Goal: Information Seeking & Learning: Check status

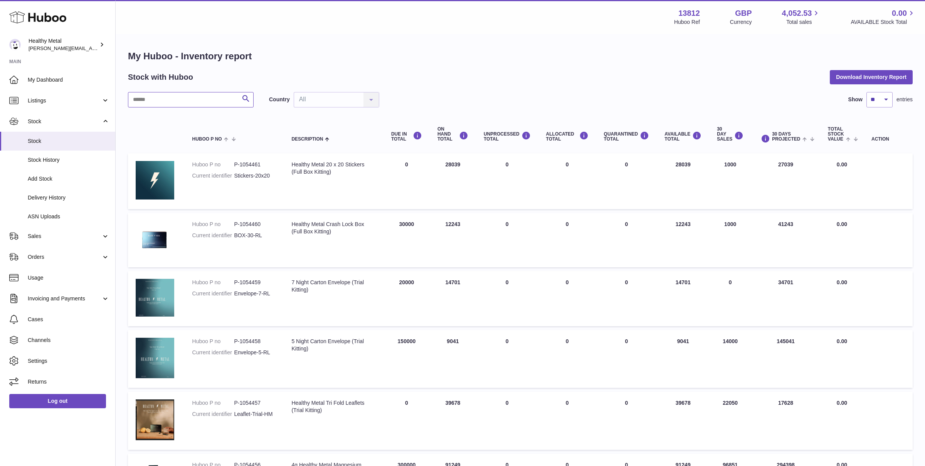
click at [174, 102] on input "text" at bounding box center [191, 99] width 126 height 15
type input "*****"
click at [185, 103] on input "*****" at bounding box center [191, 99] width 126 height 15
click at [887, 93] on select "** ** ** ***" at bounding box center [879, 99] width 26 height 15
select select "**"
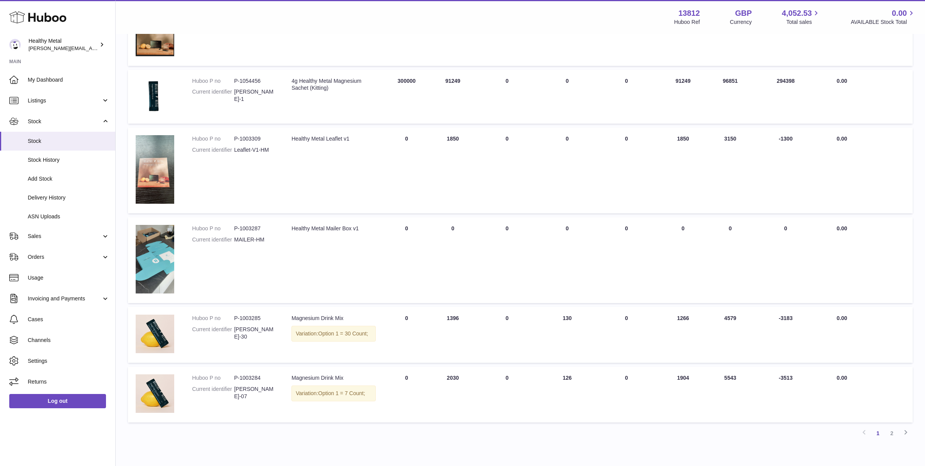
scroll to position [426, 0]
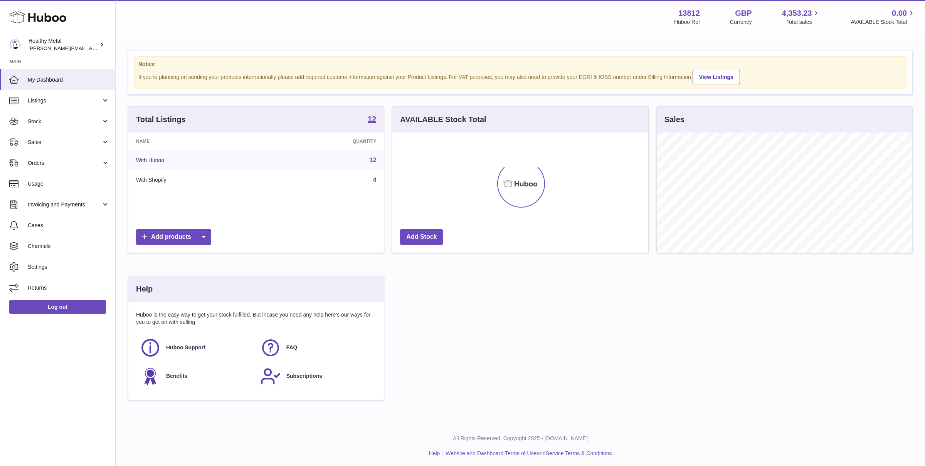
scroll to position [120, 255]
click at [60, 119] on span "Stock" at bounding box center [65, 121] width 74 height 7
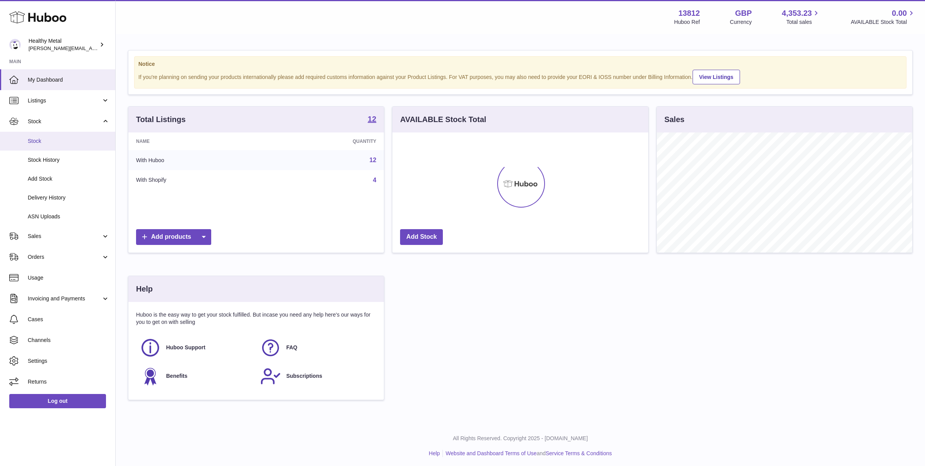
click at [47, 140] on span "Stock" at bounding box center [69, 141] width 82 height 7
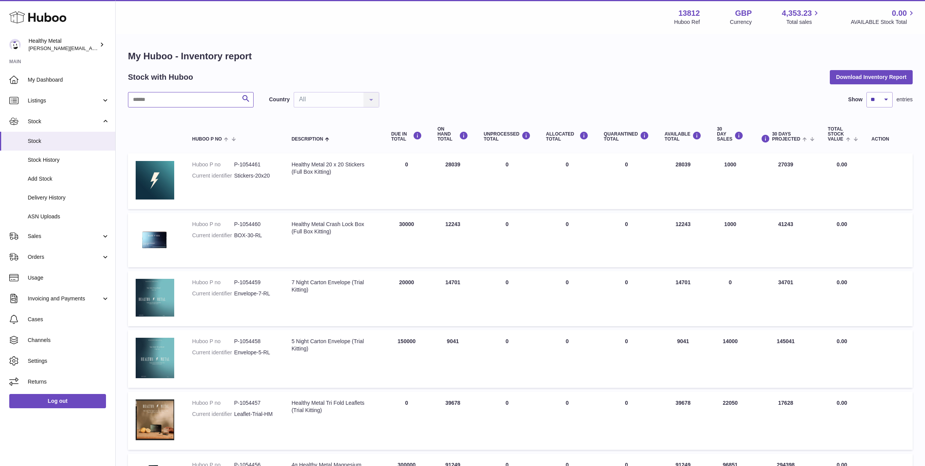
click at [183, 104] on input "text" at bounding box center [191, 99] width 126 height 15
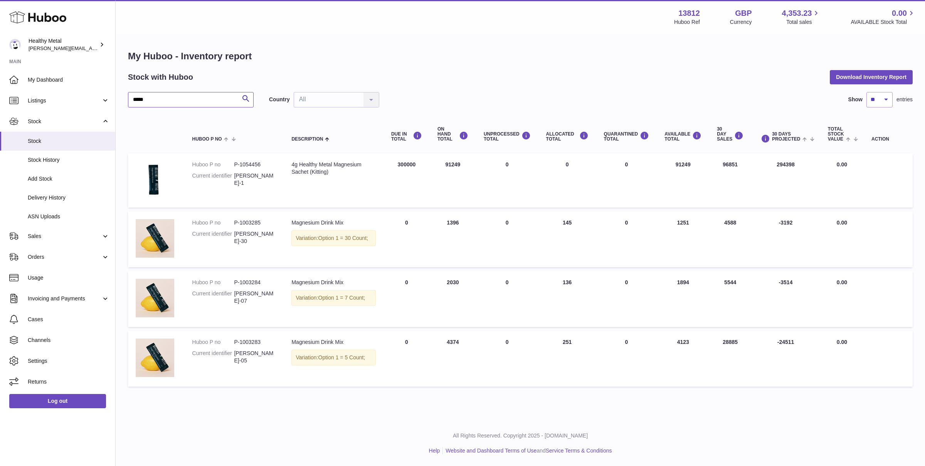
type input "*****"
drag, startPoint x: 251, startPoint y: 353, endPoint x: 246, endPoint y: 337, distance: 16.9
click at [253, 353] on dd "HM-RL-05" at bounding box center [255, 357] width 42 height 15
drag, startPoint x: 246, startPoint y: 305, endPoint x: 246, endPoint y: 300, distance: 4.6
click at [246, 301] on td "Huboo P no P-1003284 Current identifier HM-RL-07" at bounding box center [234, 299] width 99 height 56
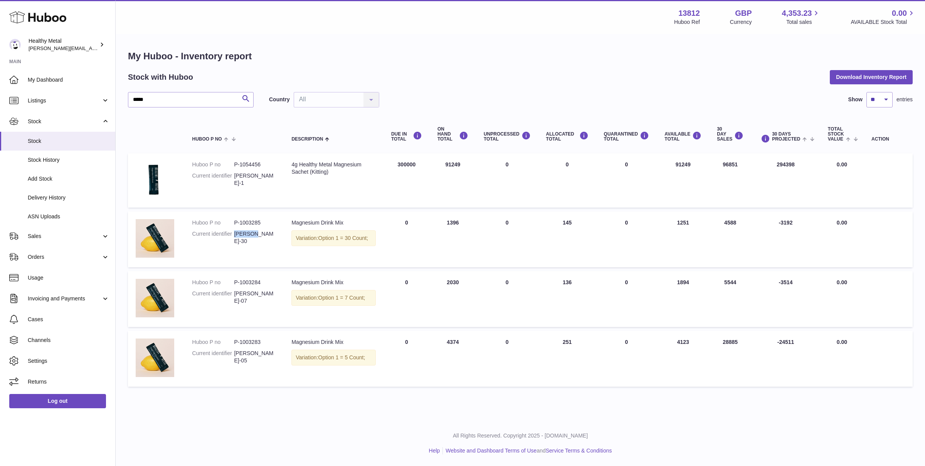
drag, startPoint x: 258, startPoint y: 229, endPoint x: 255, endPoint y: 235, distance: 6.6
click at [255, 235] on dl "Huboo P no P-1003285 Current identifier HM-RL-30" at bounding box center [234, 234] width 84 height 30
click at [255, 235] on dd "HM-RL-30" at bounding box center [255, 237] width 42 height 15
drag, startPoint x: 449, startPoint y: 223, endPoint x: 471, endPoint y: 225, distance: 21.7
click at [454, 224] on td "ON HAND Total 1396" at bounding box center [453, 239] width 46 height 56
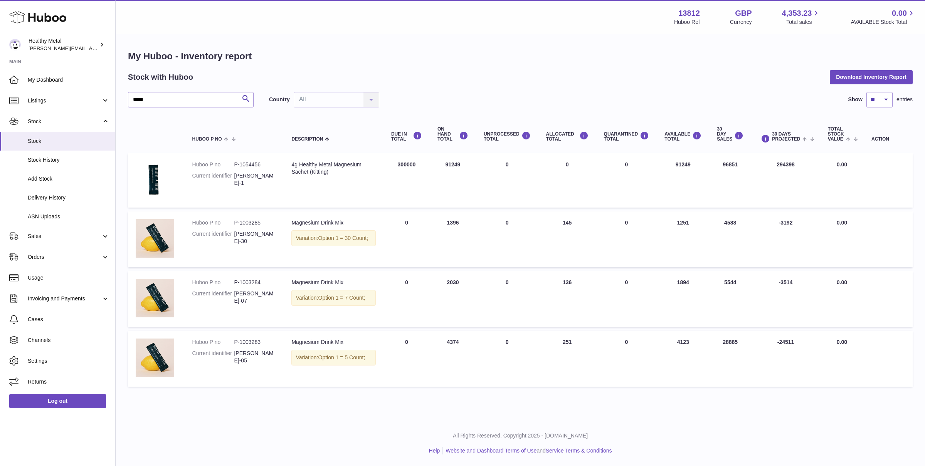
click at [471, 225] on td "ON HAND Total 1396" at bounding box center [453, 239] width 46 height 56
drag, startPoint x: 448, startPoint y: 224, endPoint x: 452, endPoint y: 224, distance: 4.6
click at [451, 224] on td "ON HAND Total 1396" at bounding box center [453, 239] width 46 height 56
click at [453, 224] on td "ON HAND Total 1396" at bounding box center [453, 239] width 46 height 56
drag, startPoint x: 448, startPoint y: 224, endPoint x: 453, endPoint y: 224, distance: 4.2
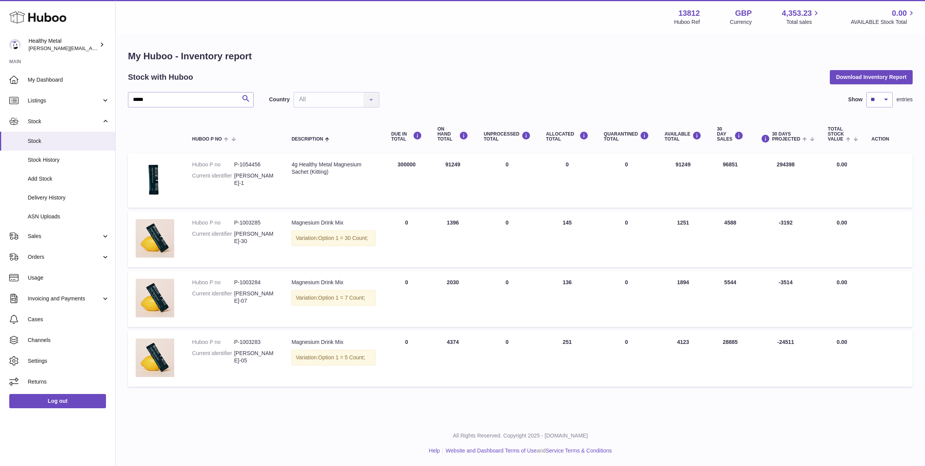
click at [453, 224] on td "ON HAND Total 1396" at bounding box center [453, 239] width 46 height 56
drag, startPoint x: 443, startPoint y: 281, endPoint x: 456, endPoint y: 282, distance: 12.3
click at [456, 282] on td "ON HAND Total 2030" at bounding box center [453, 299] width 46 height 56
click at [502, 273] on td "UNPROCESSED Total 0" at bounding box center [507, 299] width 62 height 56
drag, startPoint x: 564, startPoint y: 223, endPoint x: 570, endPoint y: 223, distance: 6.2
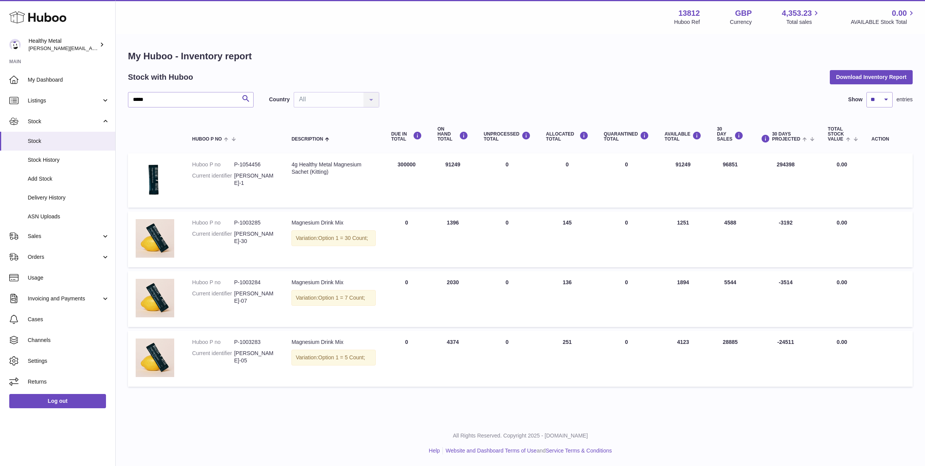
click at [570, 223] on td "ALLOCATED Total 145" at bounding box center [567, 239] width 58 height 56
click at [564, 224] on td "ALLOCATED Total 145" at bounding box center [567, 239] width 58 height 56
drag, startPoint x: 727, startPoint y: 224, endPoint x: 745, endPoint y: 225, distance: 18.2
click at [745, 225] on td "30 DAY SALES 4588" at bounding box center [730, 239] width 42 height 56
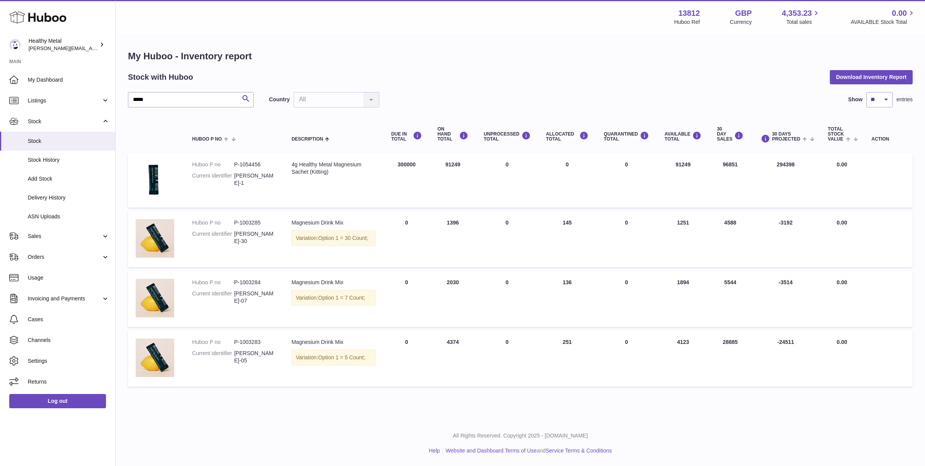
click at [745, 225] on td "30 DAY SALES 4588" at bounding box center [730, 239] width 42 height 56
drag, startPoint x: 732, startPoint y: 223, endPoint x: 722, endPoint y: 222, distance: 10.0
click at [722, 222] on td "30 DAY SALES 4588" at bounding box center [730, 239] width 42 height 56
drag, startPoint x: 722, startPoint y: 222, endPoint x: 735, endPoint y: 222, distance: 12.7
click at [735, 222] on td "30 DAY SALES 4588" at bounding box center [730, 239] width 42 height 56
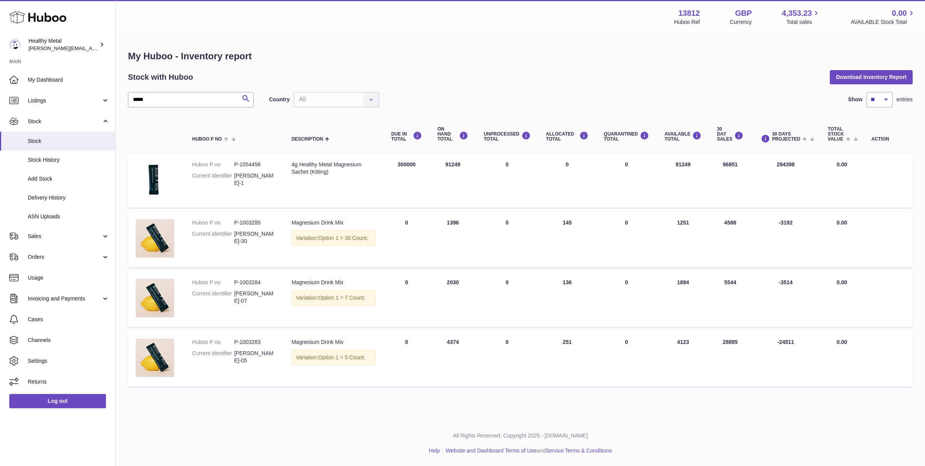
click at [740, 222] on td "30 DAY SALES 4588" at bounding box center [730, 239] width 42 height 56
drag, startPoint x: 732, startPoint y: 222, endPoint x: 719, endPoint y: 222, distance: 12.7
click at [719, 222] on td "30 DAY SALES 4588" at bounding box center [730, 239] width 42 height 56
click at [784, 227] on td "30 DAYS PROJECTED -3192" at bounding box center [785, 239] width 69 height 56
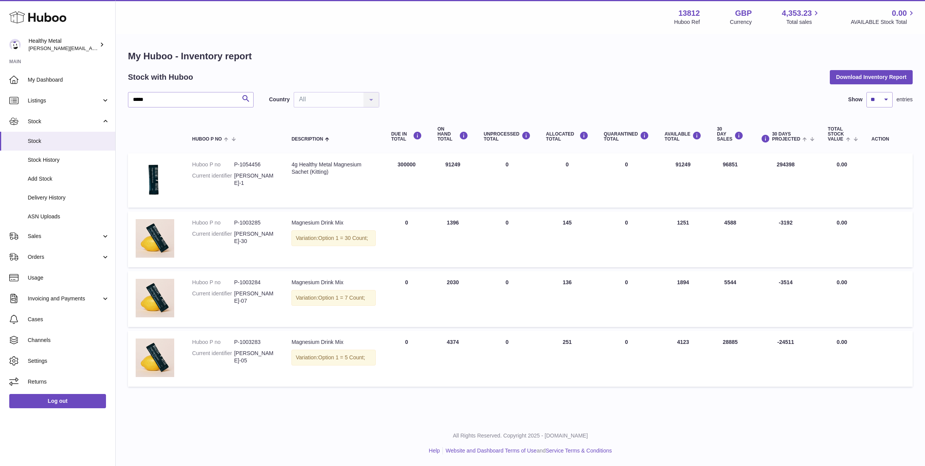
drag, startPoint x: 445, startPoint y: 225, endPoint x: 455, endPoint y: 225, distance: 10.8
click at [455, 225] on td "ON HAND Total 1396" at bounding box center [453, 239] width 46 height 56
drag, startPoint x: 775, startPoint y: 221, endPoint x: 804, endPoint y: 222, distance: 29.7
click at [804, 222] on td "30 DAYS PROJECTED -3192" at bounding box center [785, 239] width 69 height 56
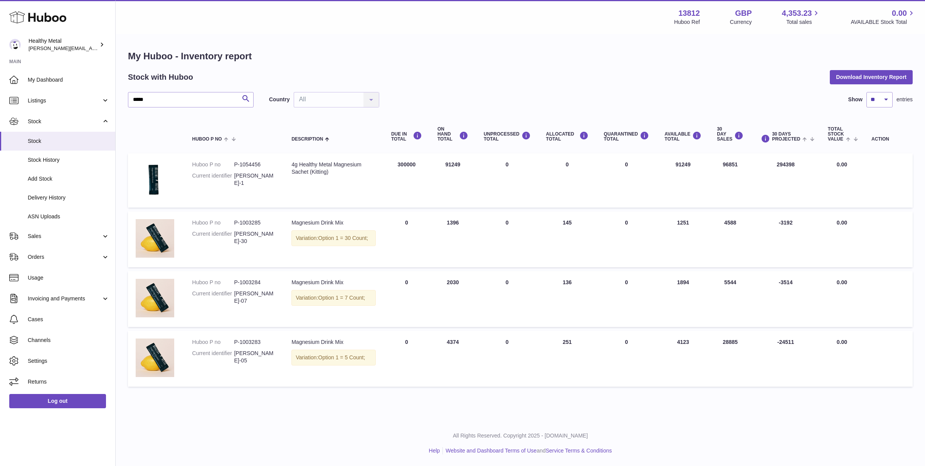
click at [804, 222] on td "30 DAYS PROJECTED -3192" at bounding box center [785, 239] width 69 height 56
click at [790, 223] on td "30 DAYS PROJECTED -3192" at bounding box center [785, 239] width 69 height 56
drag, startPoint x: 767, startPoint y: 228, endPoint x: 794, endPoint y: 223, distance: 27.0
click at [794, 223] on td "30 DAYS PROJECTED -3192" at bounding box center [785, 239] width 69 height 56
click at [797, 223] on td "30 DAYS PROJECTED -3192" at bounding box center [785, 239] width 69 height 56
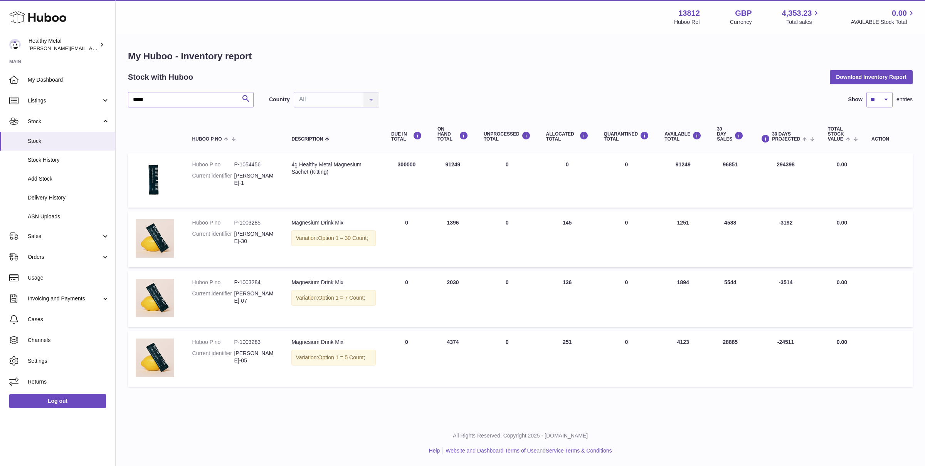
drag, startPoint x: 797, startPoint y: 223, endPoint x: 772, endPoint y: 223, distance: 25.1
click at [772, 223] on td "30 DAYS PROJECTED -3192" at bounding box center [785, 239] width 69 height 56
drag, startPoint x: 718, startPoint y: 216, endPoint x: 739, endPoint y: 222, distance: 22.1
click at [739, 222] on td "30 DAY SALES 4588" at bounding box center [730, 239] width 42 height 56
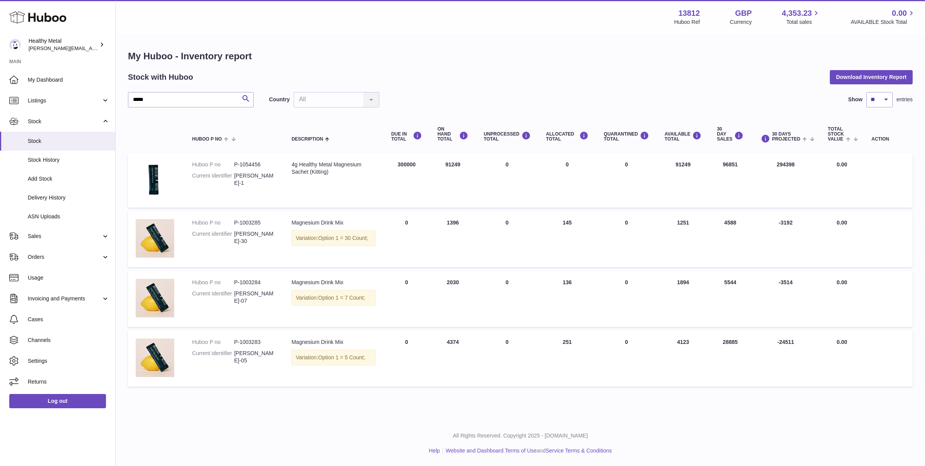
click at [739, 222] on td "30 DAY SALES 4588" at bounding box center [730, 239] width 42 height 56
drag, startPoint x: 636, startPoint y: 228, endPoint x: 689, endPoint y: 228, distance: 53.6
click at [687, 228] on tr "Huboo P no P-1003285 Current identifier HM-RL-30 Description Magnesium Drink Mi…" at bounding box center [520, 239] width 784 height 56
click at [689, 228] on td "AVAILABLE Total 1251" at bounding box center [682, 239] width 52 height 56
drag, startPoint x: 543, startPoint y: 228, endPoint x: 646, endPoint y: 223, distance: 103.4
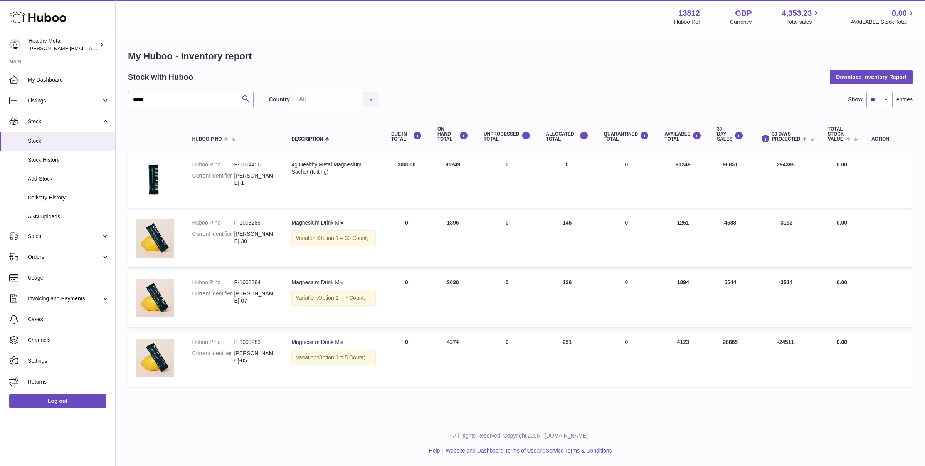
click at [646, 223] on tr "Huboo P no P-1003285 Current identifier HM-RL-30 Description Magnesium Drink Mi…" at bounding box center [520, 239] width 784 height 56
click at [646, 223] on td "QUARANTINED Total 0" at bounding box center [626, 239] width 61 height 56
drag, startPoint x: 442, startPoint y: 220, endPoint x: 453, endPoint y: 225, distance: 12.6
click at [453, 225] on td "ON HAND Total 1396" at bounding box center [453, 239] width 46 height 56
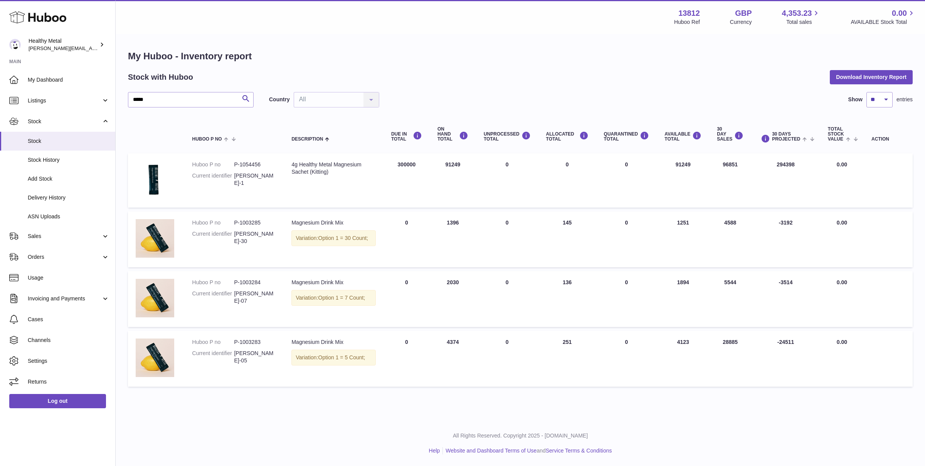
drag, startPoint x: 454, startPoint y: 277, endPoint x: 454, endPoint y: 229, distance: 48.5
click at [454, 275] on td "ON HAND Total 2030" at bounding box center [453, 299] width 46 height 56
click at [454, 229] on td "ON HAND Total 1396" at bounding box center [453, 239] width 46 height 56
drag, startPoint x: 440, startPoint y: 168, endPoint x: 459, endPoint y: 169, distance: 18.5
click at [459, 169] on td "ON HAND Total 91249" at bounding box center [453, 180] width 46 height 54
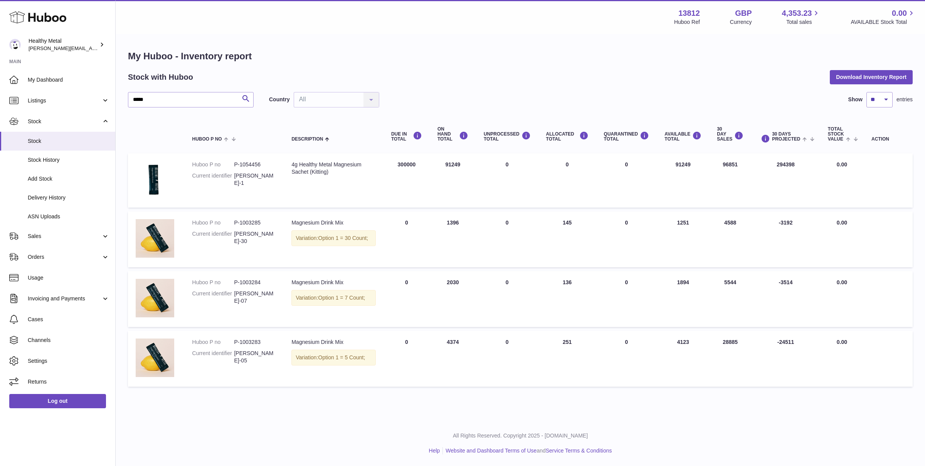
click at [459, 169] on td "ON HAND Total 91249" at bounding box center [453, 180] width 46 height 54
drag, startPoint x: 437, startPoint y: 230, endPoint x: 451, endPoint y: 230, distance: 13.9
click at [451, 230] on td "ON HAND Total 1396" at bounding box center [453, 239] width 46 height 56
drag, startPoint x: 453, startPoint y: 340, endPoint x: 453, endPoint y: 344, distance: 4.3
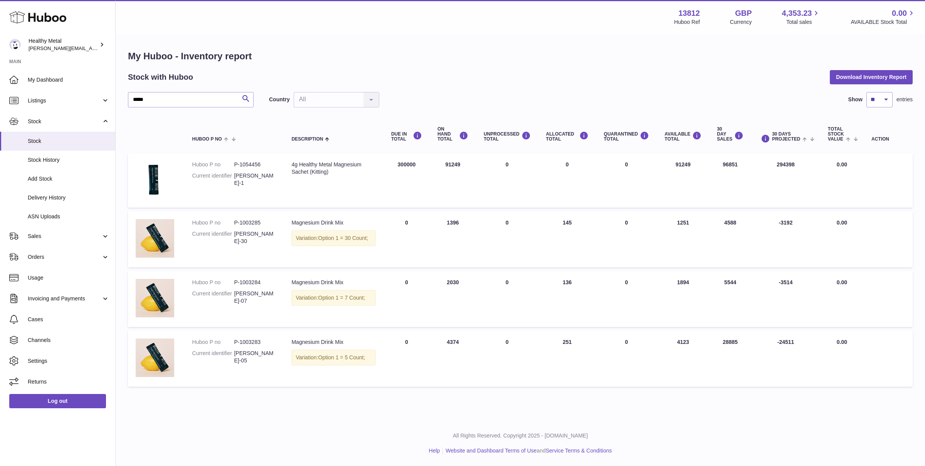
click at [453, 344] on td "ON HAND Total 4374" at bounding box center [453, 359] width 46 height 56
drag, startPoint x: 467, startPoint y: 342, endPoint x: 446, endPoint y: 342, distance: 21.6
click at [446, 342] on td "ON HAND Total 4374" at bounding box center [453, 359] width 46 height 56
click at [439, 164] on td "ON HAND Total 91249" at bounding box center [453, 180] width 46 height 54
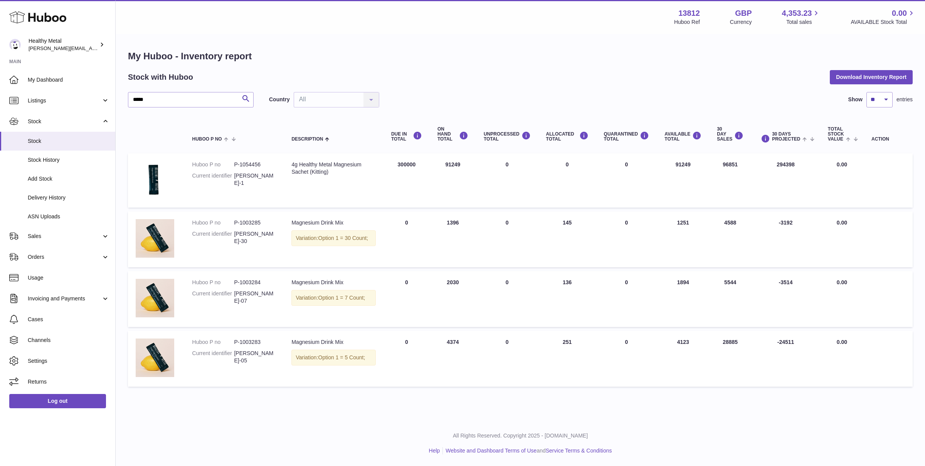
drag, startPoint x: 439, startPoint y: 164, endPoint x: 466, endPoint y: 170, distance: 27.4
click at [466, 170] on td "ON HAND Total 91249" at bounding box center [453, 180] width 46 height 54
drag, startPoint x: 391, startPoint y: 168, endPoint x: 413, endPoint y: 168, distance: 22.3
click at [413, 168] on td "DUE IN Total 300000" at bounding box center [406, 180] width 46 height 54
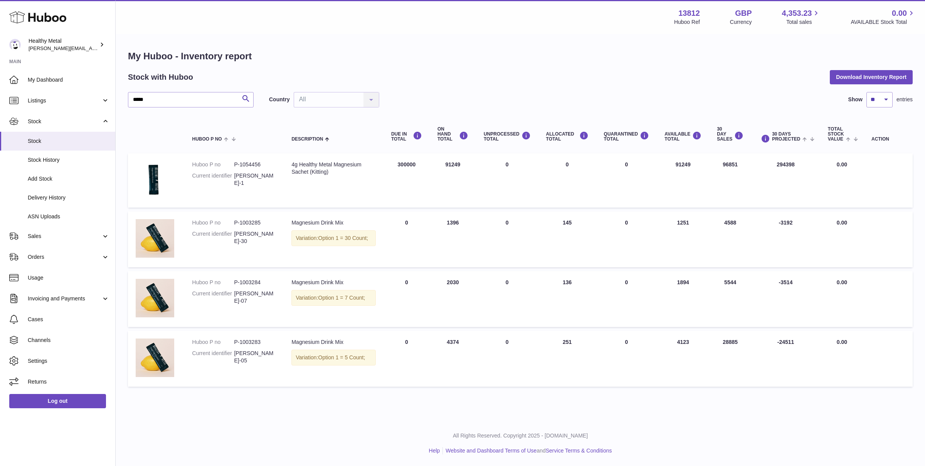
click at [413, 168] on td "DUE IN Total 300000" at bounding box center [406, 180] width 46 height 54
click at [450, 342] on td "ON HAND Total 4374" at bounding box center [453, 359] width 46 height 56
click at [457, 343] on td "ON HAND Total 4374" at bounding box center [453, 359] width 46 height 56
drag, startPoint x: 451, startPoint y: 346, endPoint x: 445, endPoint y: 345, distance: 6.2
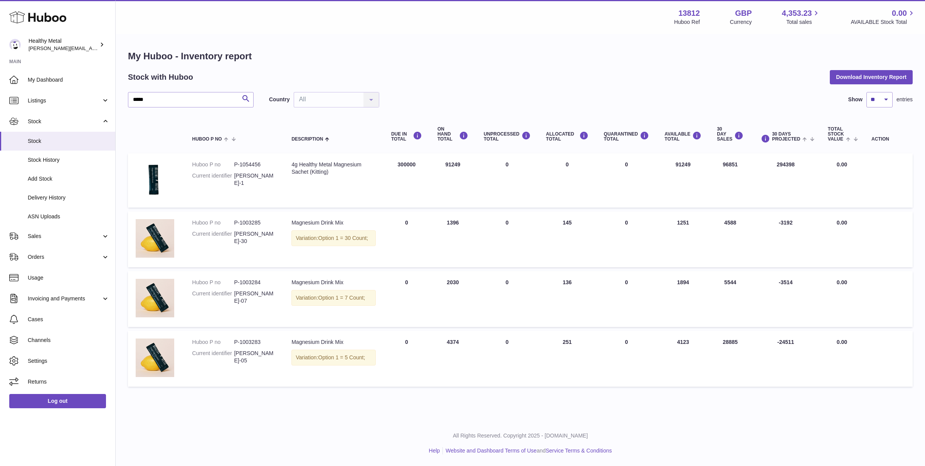
click at [442, 345] on td "ON HAND Total 4374" at bounding box center [453, 359] width 46 height 56
click at [447, 345] on td "ON HAND Total 4374" at bounding box center [453, 359] width 46 height 56
drag, startPoint x: 466, startPoint y: 345, endPoint x: 440, endPoint y: 343, distance: 25.5
click at [440, 343] on td "ON HAND Total 4374" at bounding box center [453, 359] width 46 height 56
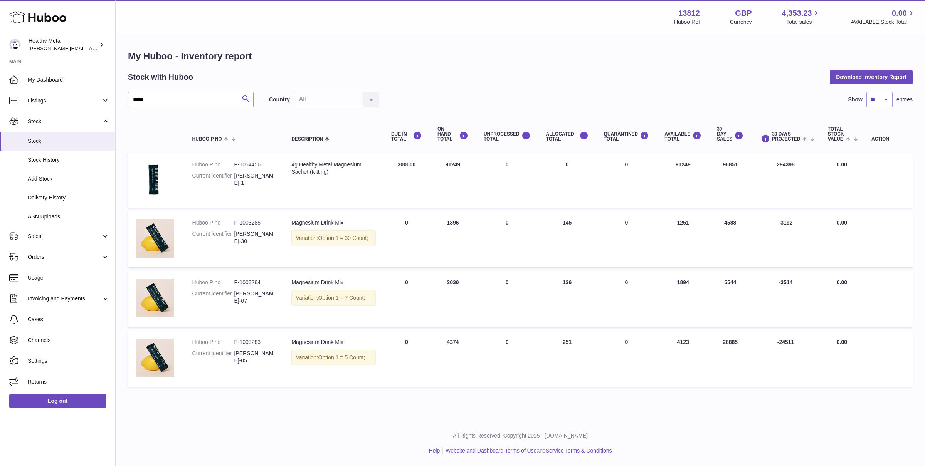
click at [451, 343] on td "ON HAND Total 4374" at bounding box center [453, 359] width 46 height 56
click at [451, 347] on td "ON HAND Total 4374" at bounding box center [453, 359] width 46 height 56
drag, startPoint x: 442, startPoint y: 341, endPoint x: 477, endPoint y: 340, distance: 35.1
click at [477, 340] on tr "Huboo P no P-1003283 Current identifier HM-RL-05 Description Magnesium Drink Mi…" at bounding box center [520, 359] width 784 height 56
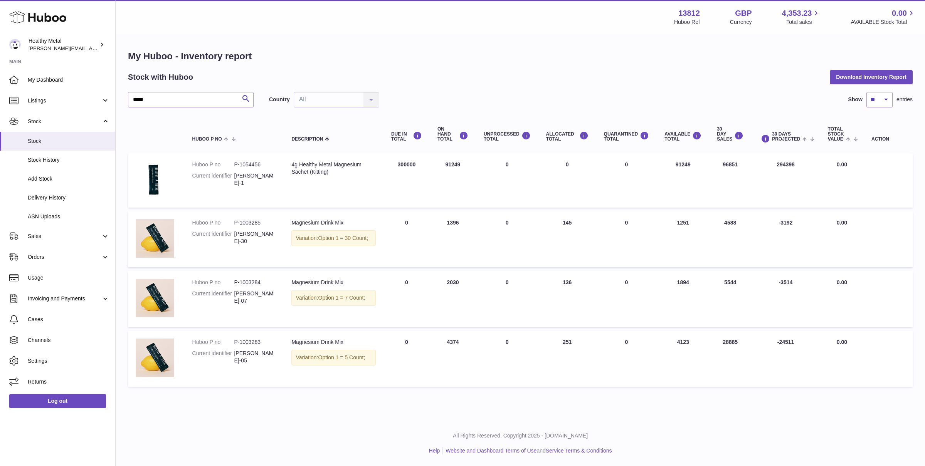
drag, startPoint x: 445, startPoint y: 220, endPoint x: 456, endPoint y: 222, distance: 11.1
click at [456, 222] on td "ON HAND Total 1396" at bounding box center [453, 239] width 46 height 56
drag, startPoint x: 447, startPoint y: 223, endPoint x: 461, endPoint y: 223, distance: 14.3
click at [461, 223] on td "ON HAND Total 1396" at bounding box center [453, 239] width 46 height 56
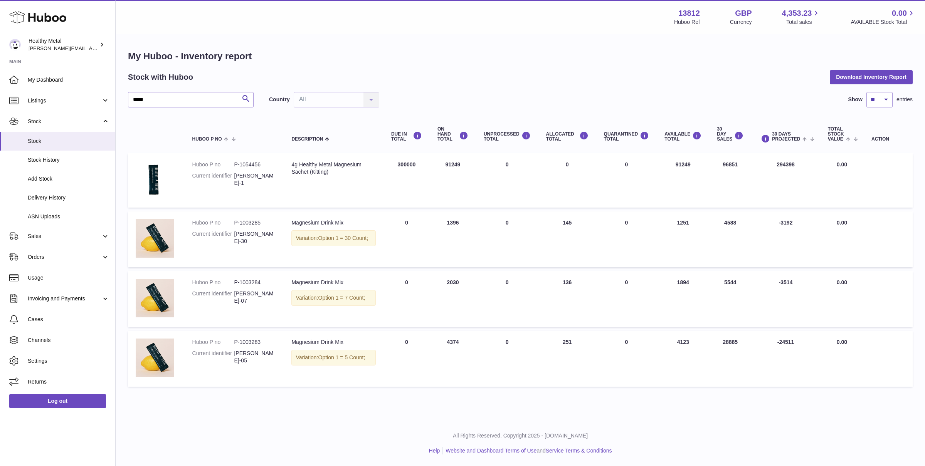
click at [461, 223] on td "ON HAND Total 1396" at bounding box center [453, 239] width 46 height 56
drag, startPoint x: 783, startPoint y: 228, endPoint x: 791, endPoint y: 223, distance: 8.7
click at [791, 223] on td "30 DAYS PROJECTED -3192" at bounding box center [785, 239] width 69 height 56
drag, startPoint x: 784, startPoint y: 224, endPoint x: 774, endPoint y: 224, distance: 10.4
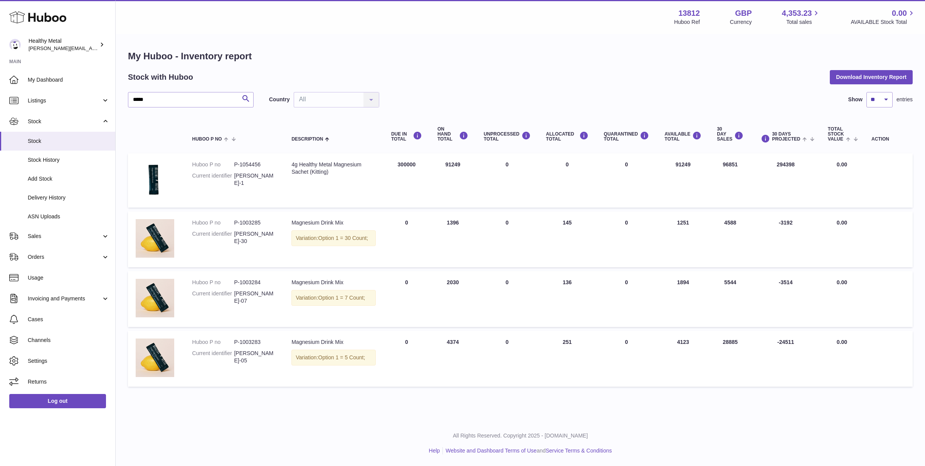
click at [774, 224] on td "30 DAYS PROJECTED -3192" at bounding box center [785, 239] width 69 height 56
drag, startPoint x: 442, startPoint y: 224, endPoint x: 448, endPoint y: 260, distance: 36.7
click at [446, 239] on td "ON HAND Total 1396" at bounding box center [453, 239] width 46 height 56
click at [448, 265] on td "ON HAND Total 1396" at bounding box center [453, 239] width 46 height 56
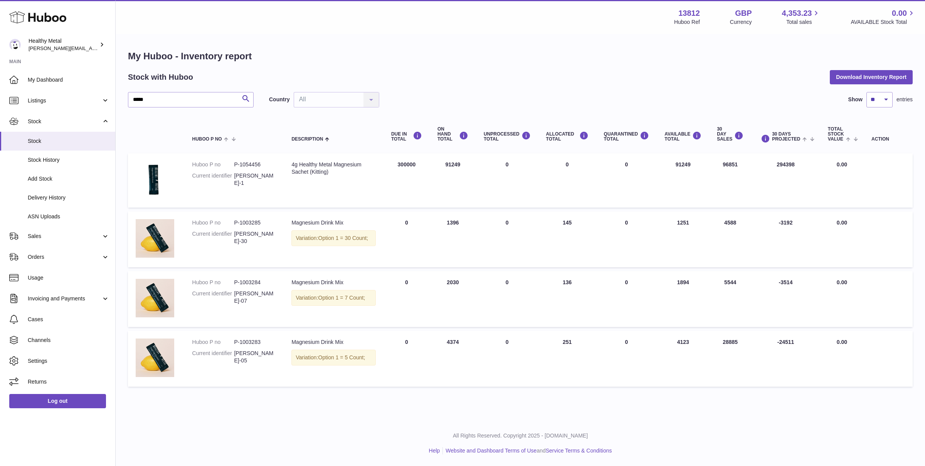
drag, startPoint x: 445, startPoint y: 225, endPoint x: 462, endPoint y: 225, distance: 16.6
click at [462, 225] on td "ON HAND Total 1396" at bounding box center [453, 239] width 46 height 56
drag, startPoint x: 443, startPoint y: 162, endPoint x: 443, endPoint y: 170, distance: 7.4
click at [443, 170] on td "ON HAND Total 91249" at bounding box center [453, 180] width 46 height 54
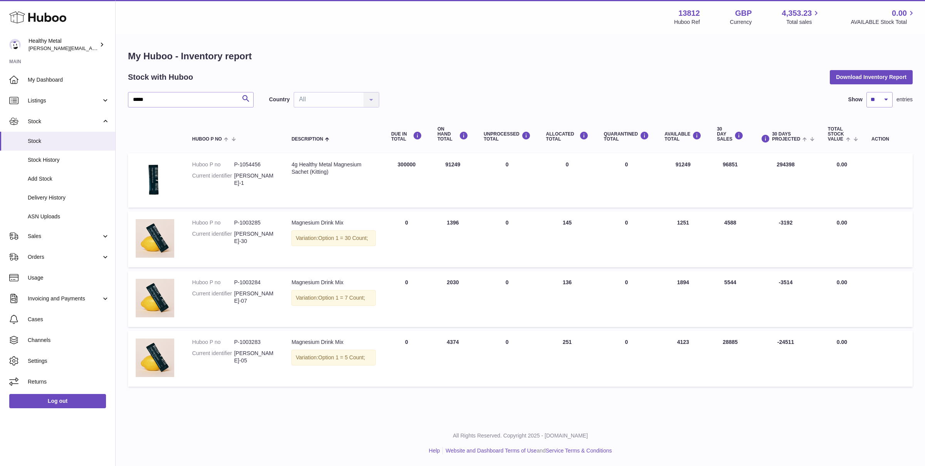
click at [443, 170] on td "ON HAND Total 91249" at bounding box center [453, 180] width 46 height 54
drag, startPoint x: 401, startPoint y: 167, endPoint x: 388, endPoint y: 166, distance: 13.1
click at [388, 166] on td "DUE IN Total 300000" at bounding box center [406, 180] width 46 height 54
drag, startPoint x: 352, startPoint y: 349, endPoint x: 307, endPoint y: 343, distance: 45.4
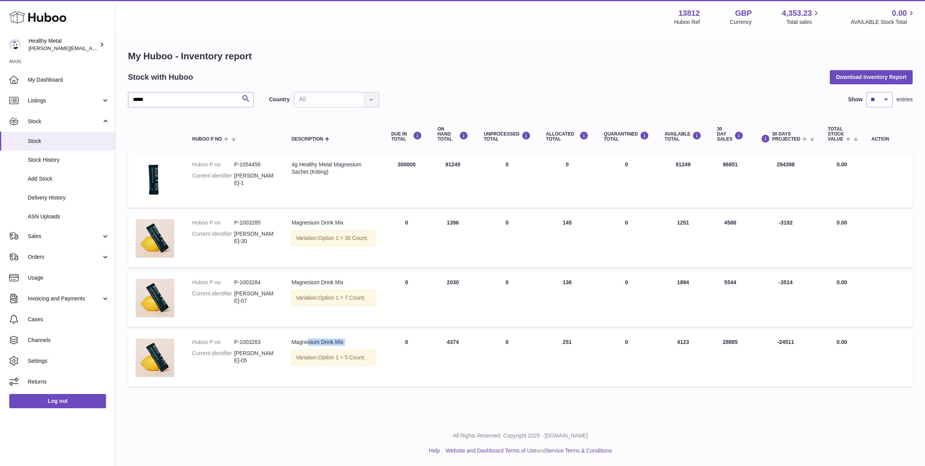
click at [307, 344] on td "Description Magnesium Drink Mix Variation: Option 1 = 5 Count;" at bounding box center [333, 359] width 99 height 56
click at [307, 343] on div "Magnesium Drink Mix" at bounding box center [333, 342] width 84 height 7
drag, startPoint x: 293, startPoint y: 344, endPoint x: 335, endPoint y: 344, distance: 42.0
click at [335, 344] on div "Magnesium Drink Mix" at bounding box center [333, 342] width 84 height 7
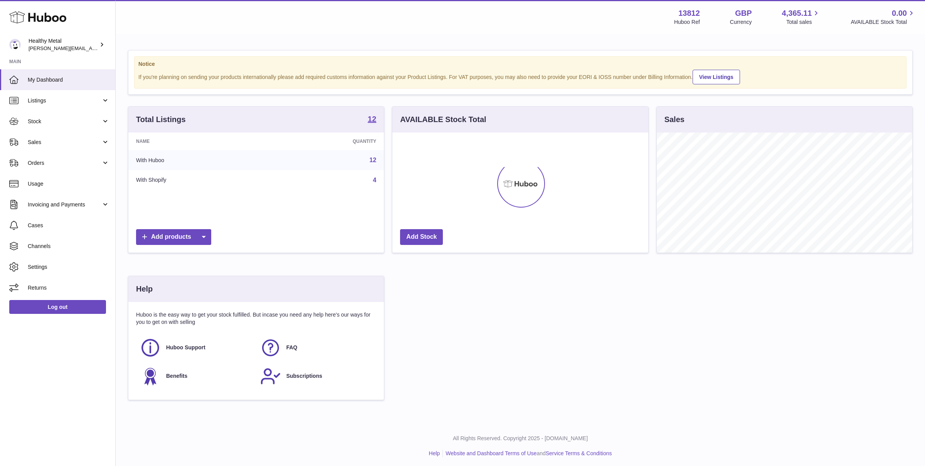
scroll to position [120, 255]
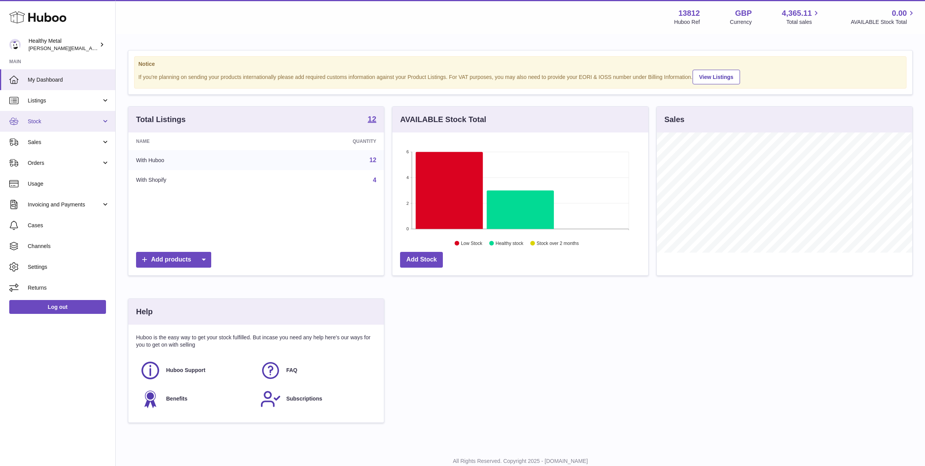
click at [79, 116] on link "Stock" at bounding box center [57, 121] width 115 height 21
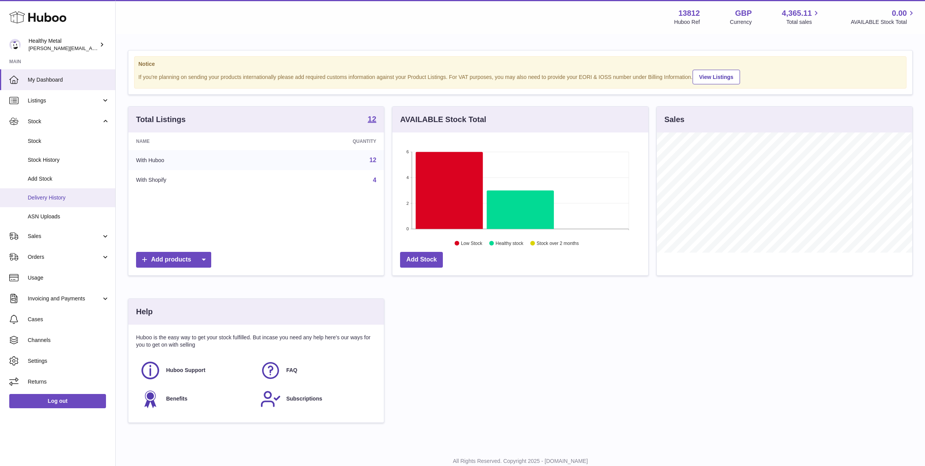
click at [59, 202] on link "Delivery History" at bounding box center [57, 197] width 115 height 19
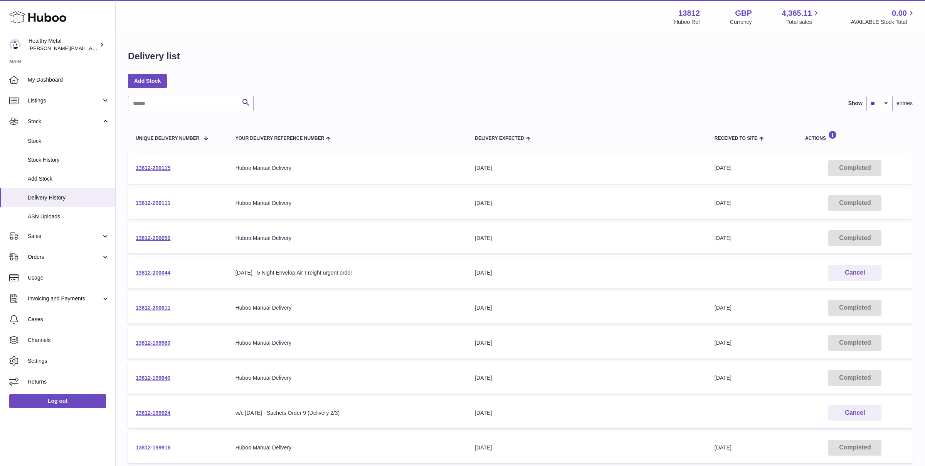
click at [161, 203] on link "13812-200111" at bounding box center [153, 203] width 35 height 6
click at [156, 276] on link "13812-200044" at bounding box center [153, 273] width 35 height 6
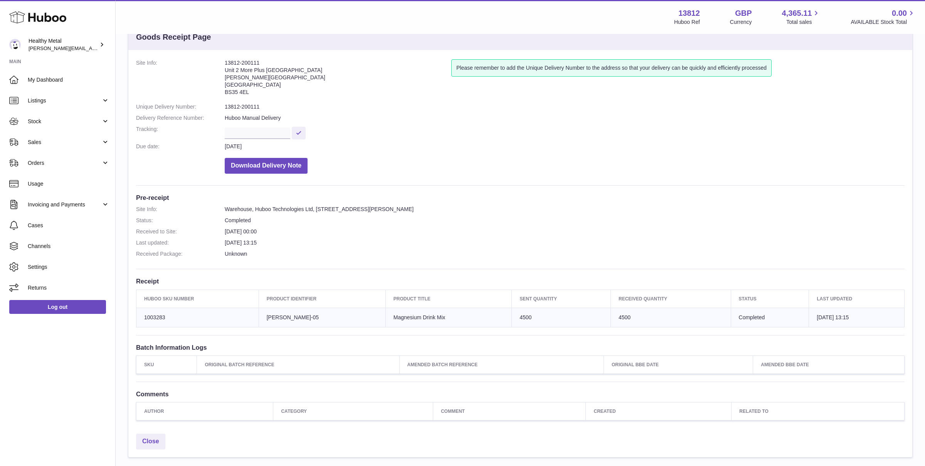
scroll to position [28, 0]
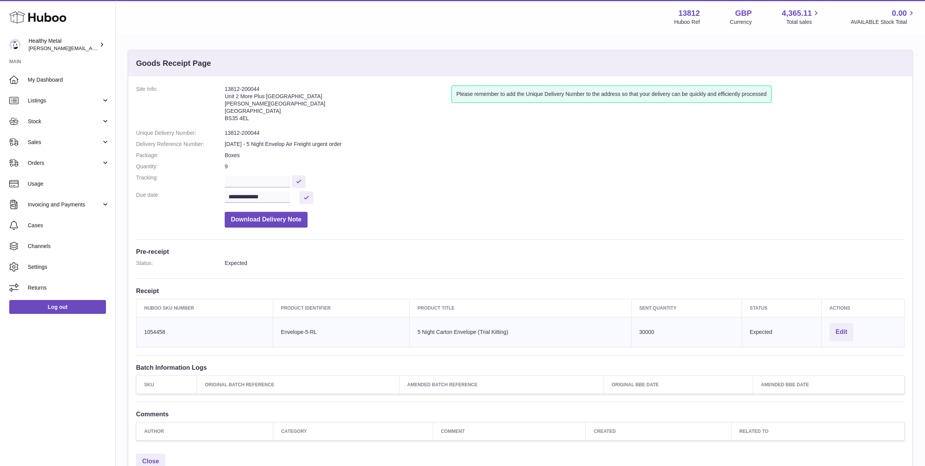
drag, startPoint x: 264, startPoint y: 121, endPoint x: 226, endPoint y: 99, distance: 44.7
click at [226, 99] on address "13812-200044 Unit 2 [GEOGRAPHIC_DATA][STREET_ADDRESS][PERSON_NAME]" at bounding box center [338, 106] width 227 height 40
copy address "Unit 2 More [GEOGRAPHIC_DATA][STREET_ADDRESS][PERSON_NAME]"
click at [271, 89] on address "13812-200044 Unit 2 [GEOGRAPHIC_DATA][STREET_ADDRESS][PERSON_NAME]" at bounding box center [338, 106] width 227 height 40
drag, startPoint x: 274, startPoint y: 87, endPoint x: 223, endPoint y: 89, distance: 51.3
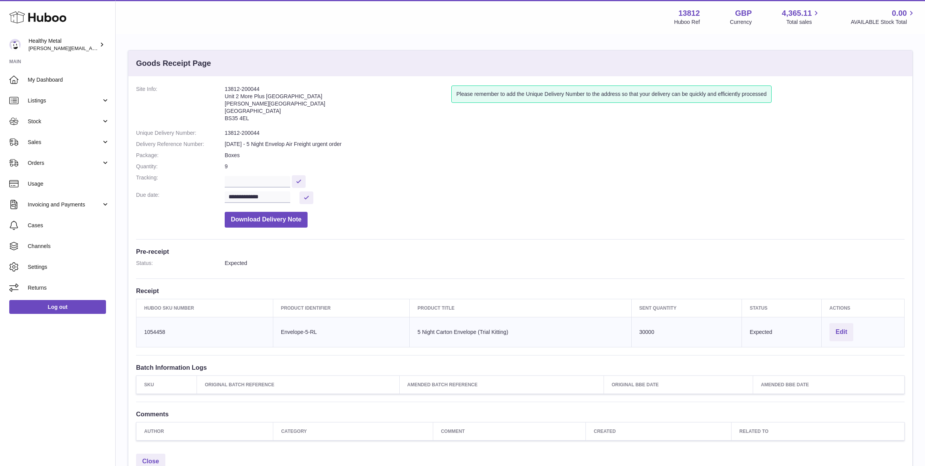
click at [223, 89] on dl "**********" at bounding box center [520, 159] width 768 height 146
copy dl "13812-200044"
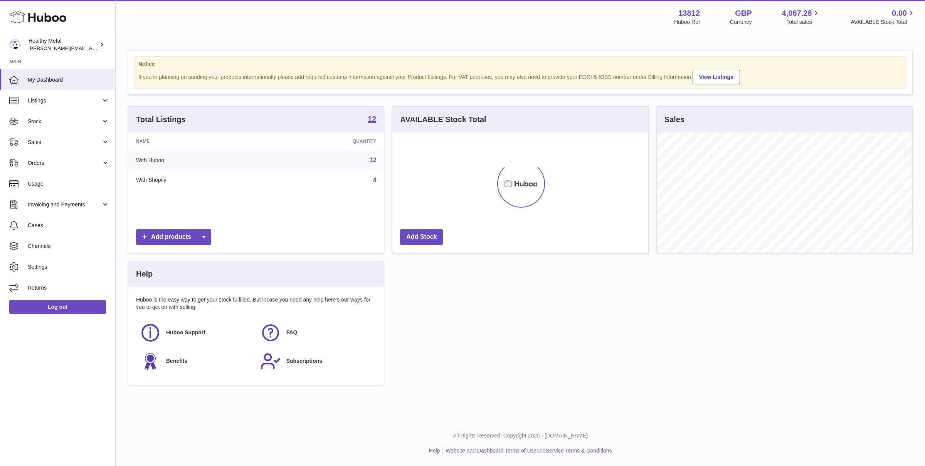
scroll to position [120, 255]
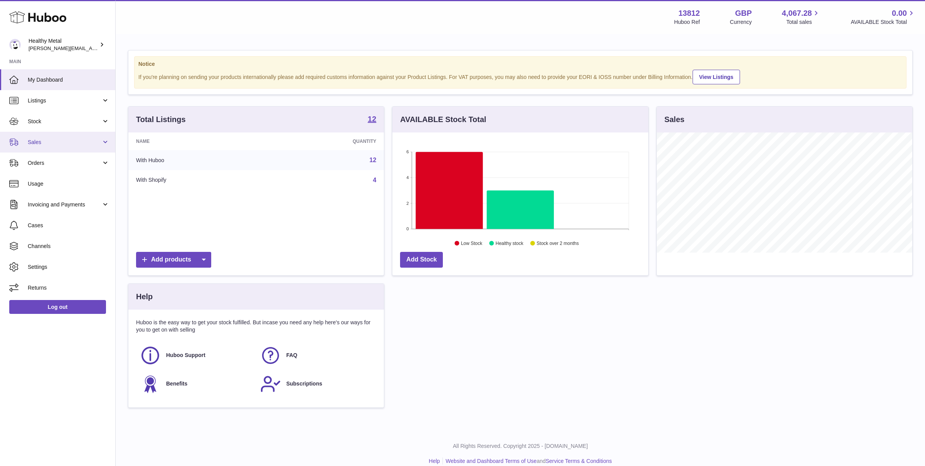
click at [57, 132] on link "Sales" at bounding box center [57, 142] width 115 height 21
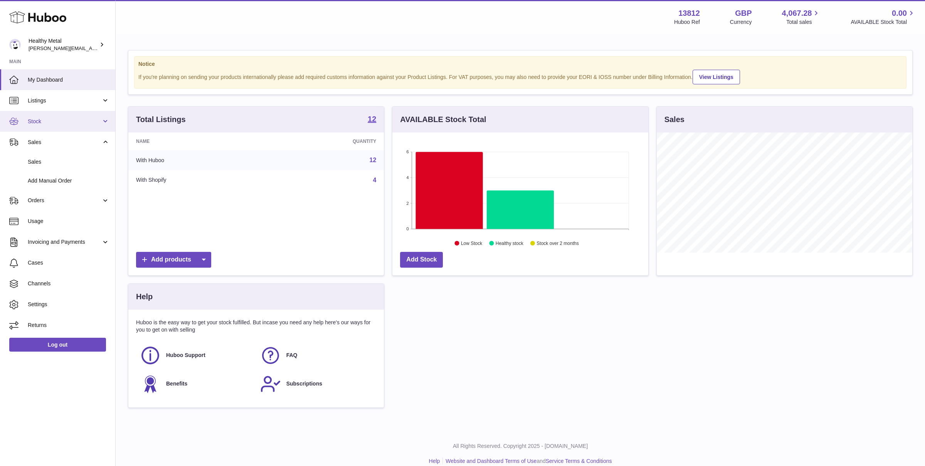
click at [42, 121] on span "Stock" at bounding box center [65, 121] width 74 height 7
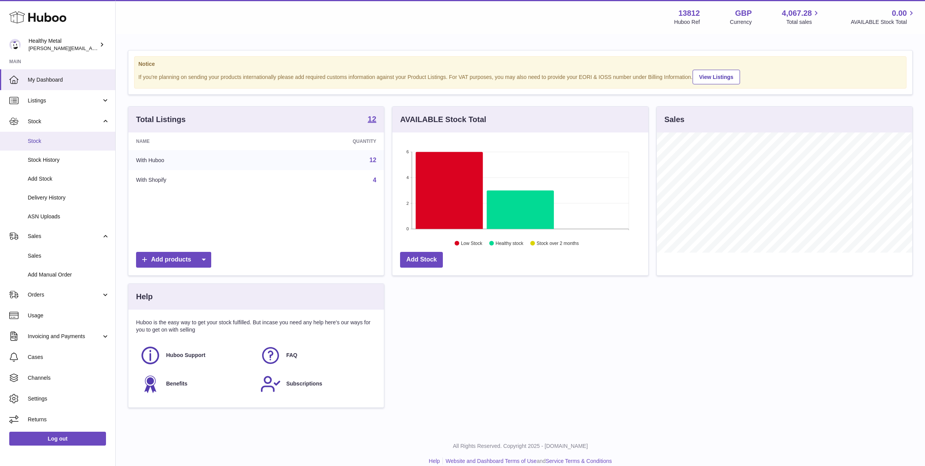
click at [40, 143] on span "Stock" at bounding box center [69, 141] width 82 height 7
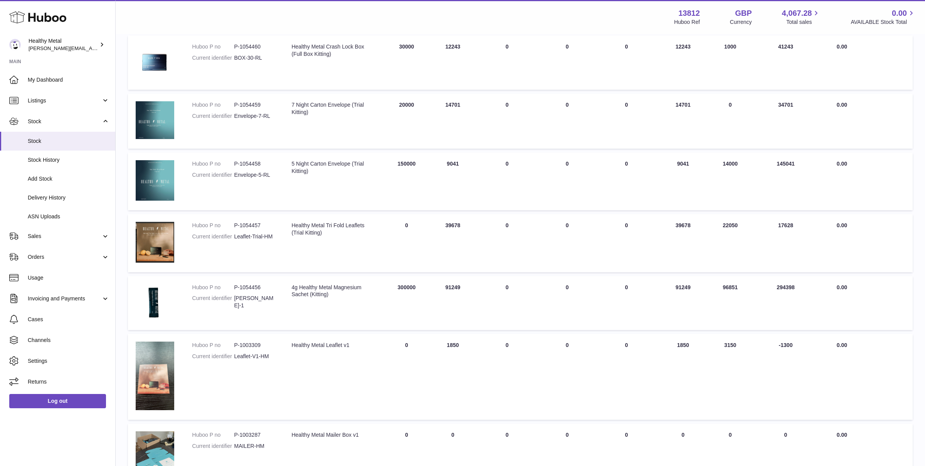
scroll to position [426, 0]
